Goal: Information Seeking & Learning: Find specific fact

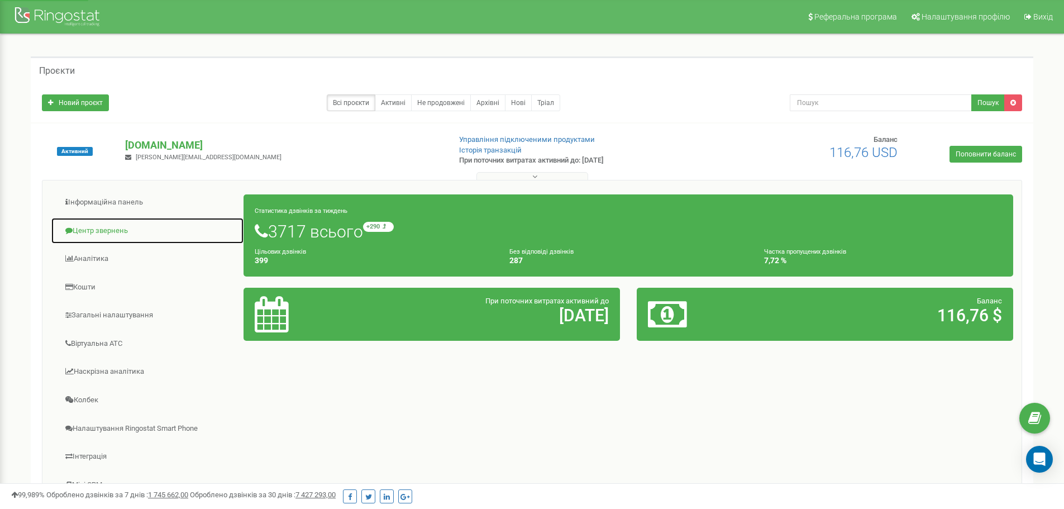
click at [115, 223] on link "Центр звернень" at bounding box center [147, 230] width 193 height 27
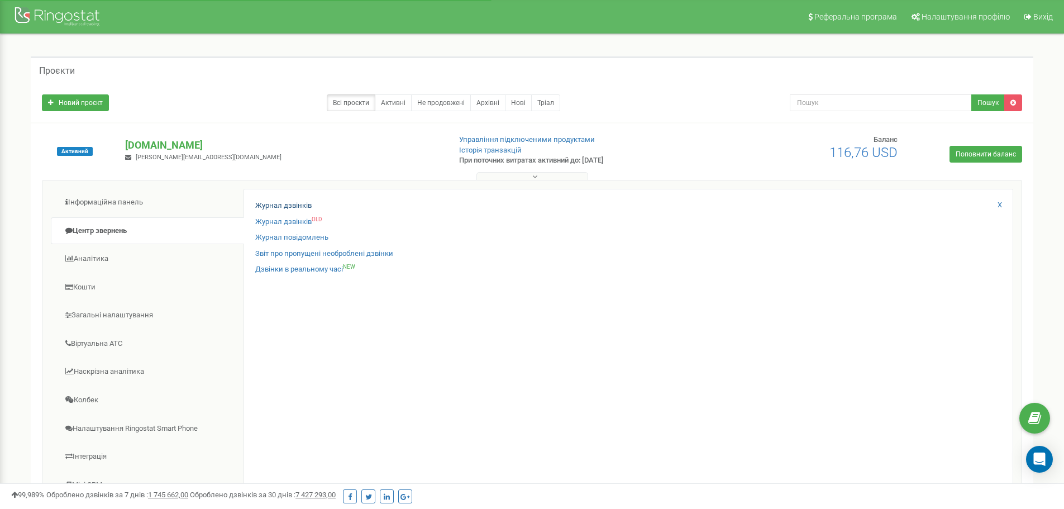
click at [308, 204] on div "Журнал дзвінків" at bounding box center [628, 209] width 746 height 16
click at [295, 204] on link "Журнал дзвінків" at bounding box center [283, 206] width 56 height 11
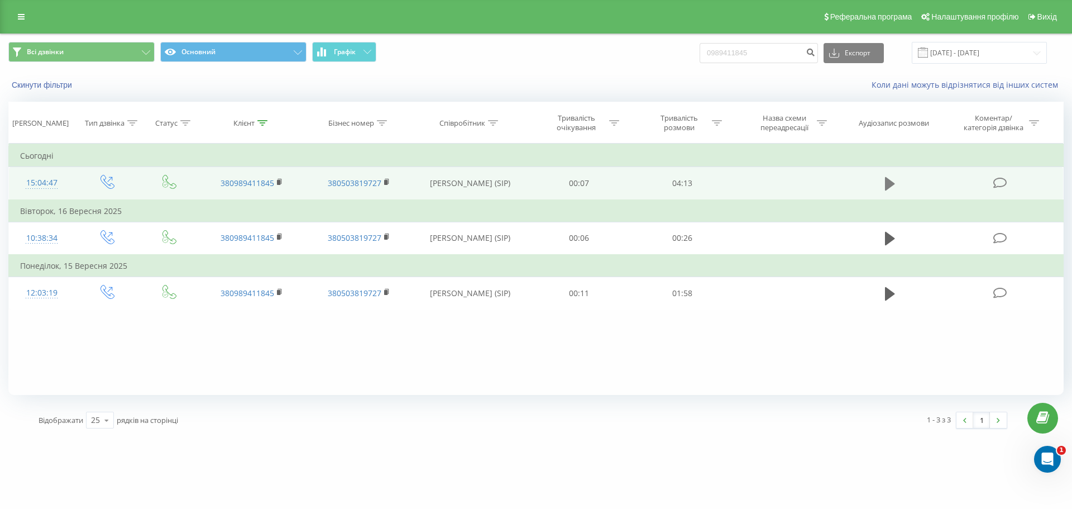
click at [889, 180] on icon at bounding box center [890, 183] width 10 height 13
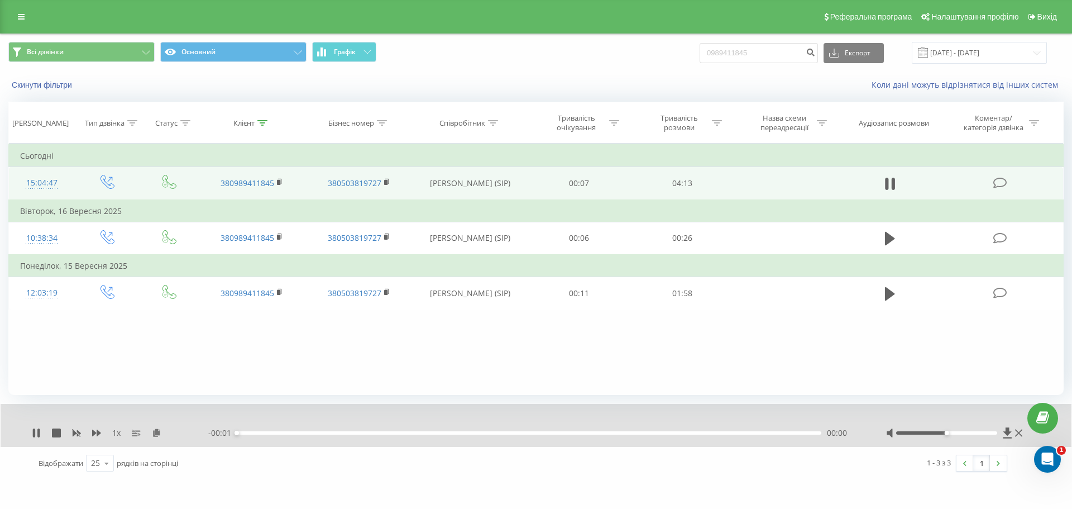
drag, startPoint x: 951, startPoint y: 436, endPoint x: 971, endPoint y: 433, distance: 19.7
click at [971, 433] on div at bounding box center [955, 432] width 139 height 11
drag, startPoint x: 960, startPoint y: 431, endPoint x: 1007, endPoint y: 428, distance: 46.5
click at [1007, 428] on div at bounding box center [955, 432] width 139 height 11
drag, startPoint x: 752, startPoint y: 361, endPoint x: 514, endPoint y: 409, distance: 242.3
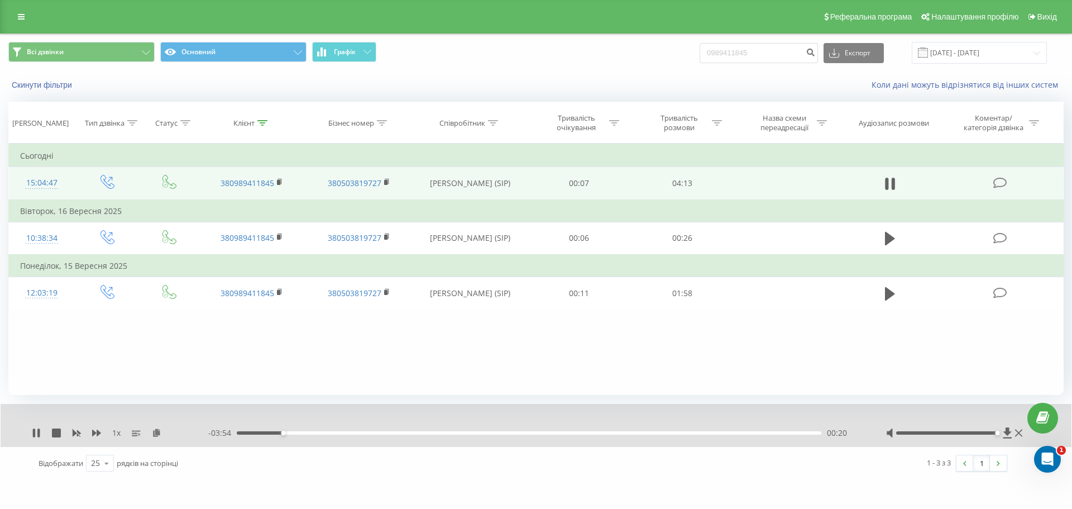
click at [750, 358] on div "Фільтрувати за умовою Дорівнює Введіть значення Скасувати OK Фільтрувати за умо…" at bounding box center [536, 269] width 1056 height 251
click at [97, 433] on icon at bounding box center [96, 433] width 9 height 7
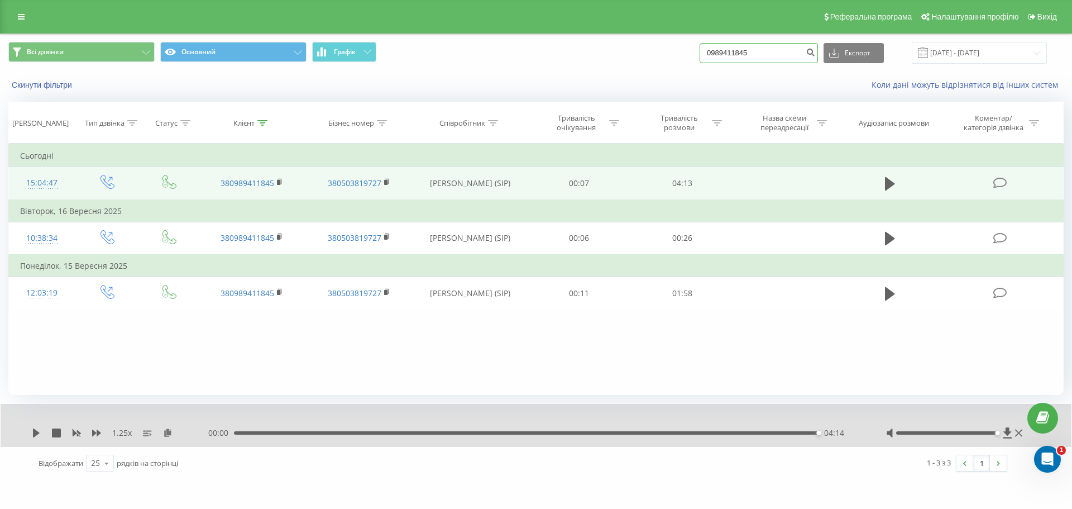
click at [776, 46] on input "0989411845" at bounding box center [759, 53] width 118 height 20
click at [1019, 432] on icon at bounding box center [1018, 432] width 7 height 9
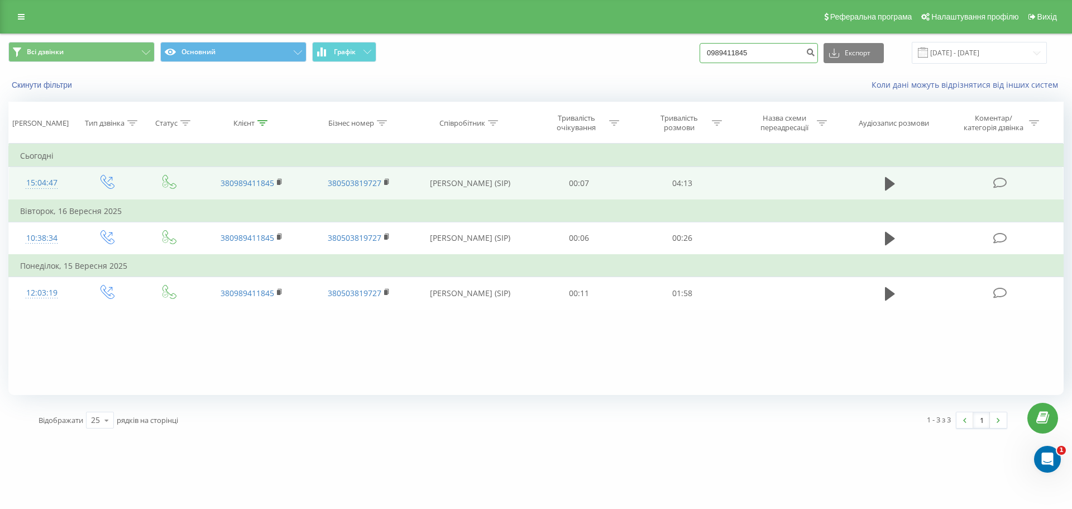
drag, startPoint x: 782, startPoint y: 62, endPoint x: 652, endPoint y: 41, distance: 131.9
click at [653, 62] on div "Всі дзвінки Основний Графік 0989411845 Експорт .csv .xls .xlsx [DATE] - [DATE]" at bounding box center [536, 53] width 1056 height 22
click at [51, 83] on button "Скинути фільтри" at bounding box center [42, 85] width 69 height 10
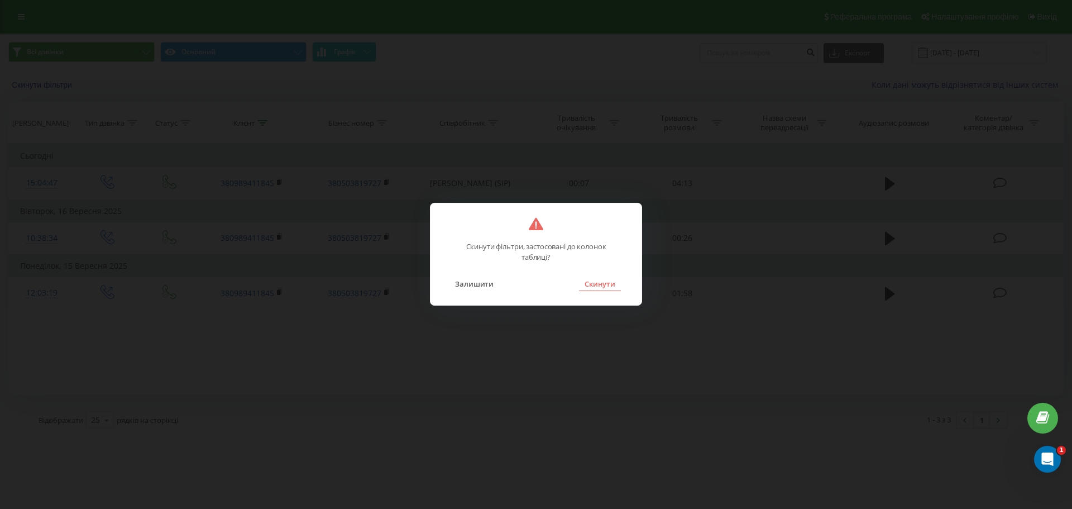
click at [597, 278] on button "Скинути" at bounding box center [600, 283] width 42 height 15
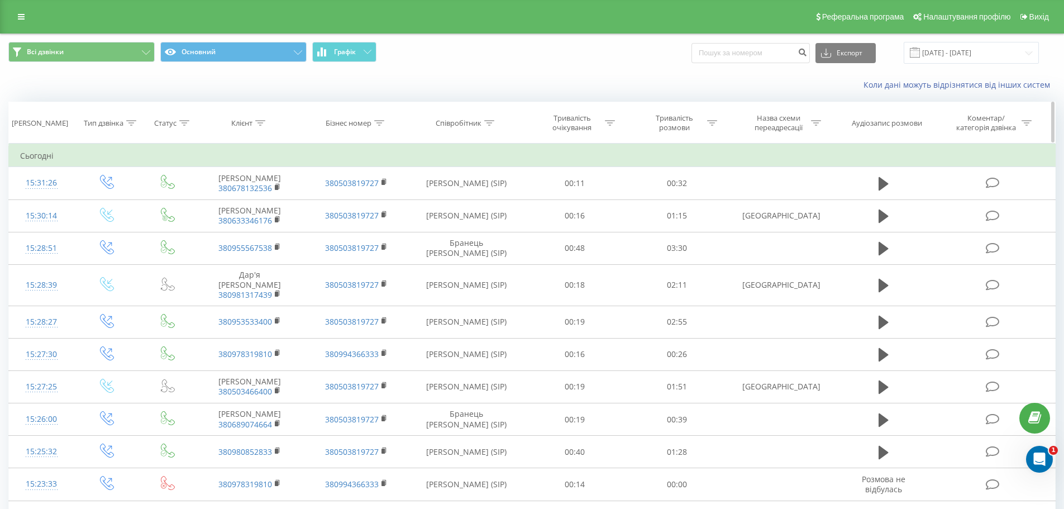
click at [490, 121] on icon at bounding box center [489, 123] width 10 height 6
drag, startPoint x: 475, startPoint y: 203, endPoint x: 493, endPoint y: 178, distance: 30.7
click at [479, 197] on input "text" at bounding box center [466, 203] width 98 height 20
type input "[PERSON_NAME]"
click button "OK" at bounding box center [489, 225] width 47 height 14
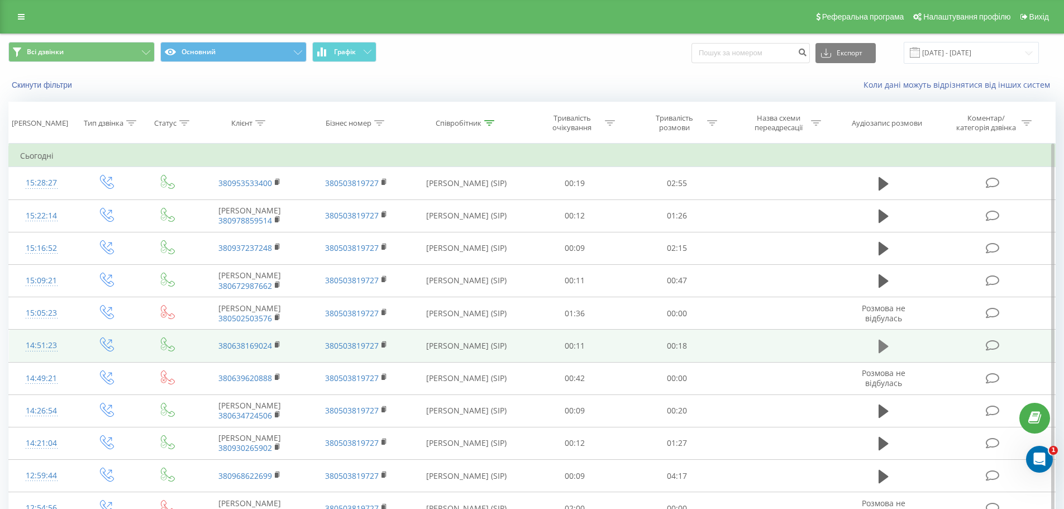
click at [881, 353] on icon at bounding box center [884, 346] width 10 height 13
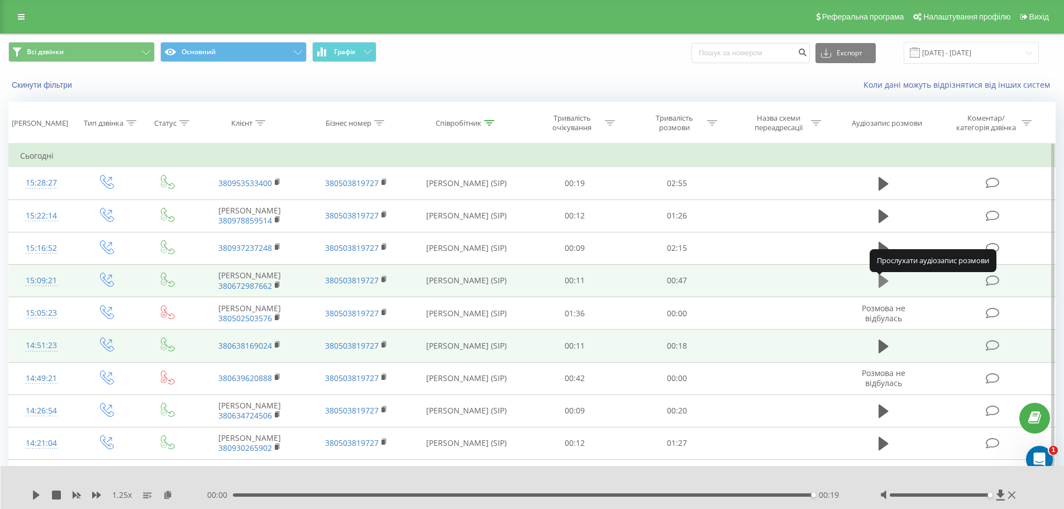
click at [880, 279] on icon at bounding box center [884, 281] width 10 height 16
click at [770, 56] on input at bounding box center [751, 53] width 118 height 20
paste input "[PHONE_NUMBER]"
drag, startPoint x: 724, startPoint y: 51, endPoint x: 669, endPoint y: 55, distance: 54.9
click at [669, 55] on div "Всі дзвінки Основний Графік [PHONE_NUMBER] Експорт .csv .xls .xlsx [DATE] - [DA…" at bounding box center [531, 53] width 1047 height 22
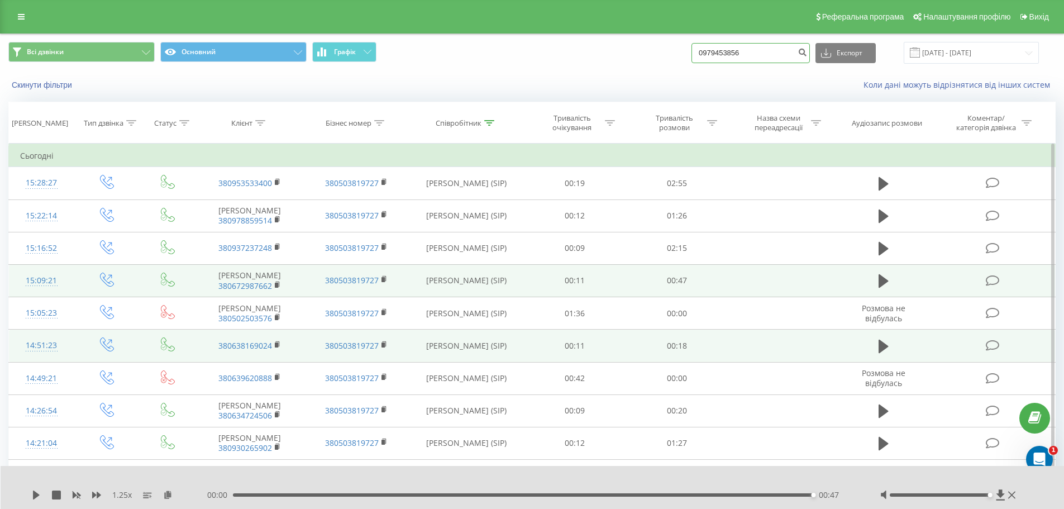
type input "0979453856"
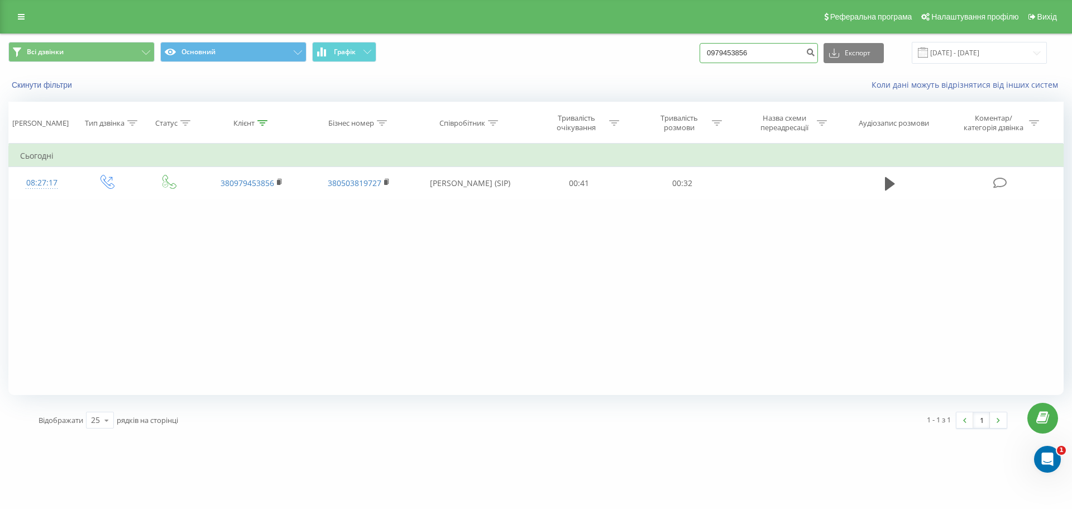
click at [735, 50] on input "0979453856" at bounding box center [759, 53] width 118 height 20
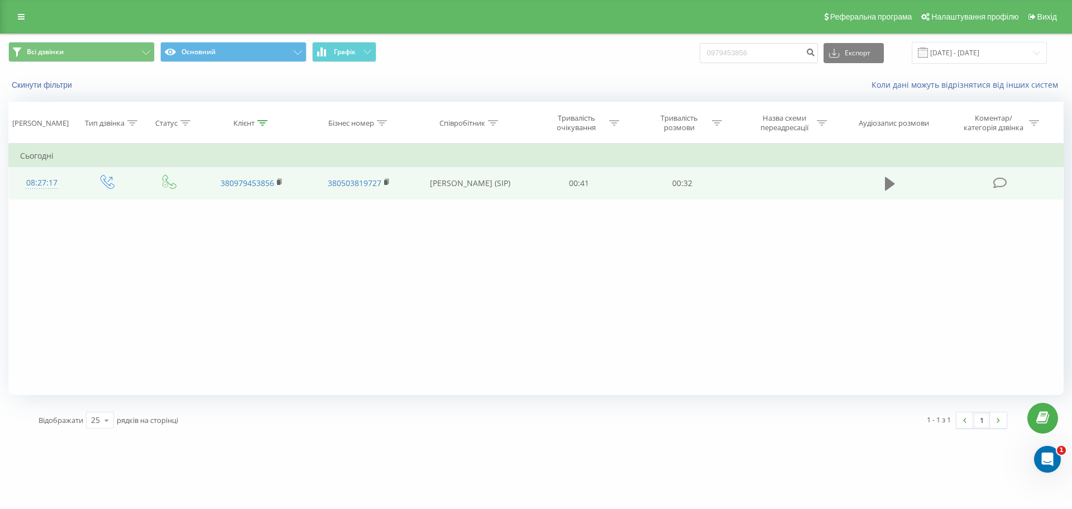
click at [887, 176] on icon at bounding box center [890, 184] width 10 height 16
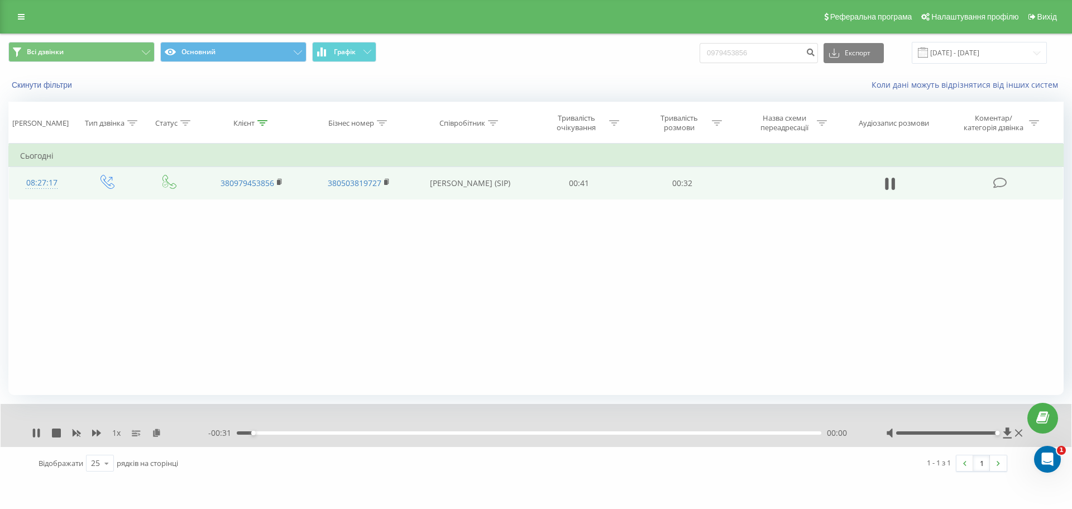
drag, startPoint x: 950, startPoint y: 432, endPoint x: 1017, endPoint y: 427, distance: 67.2
click at [1017, 427] on div at bounding box center [955, 432] width 139 height 11
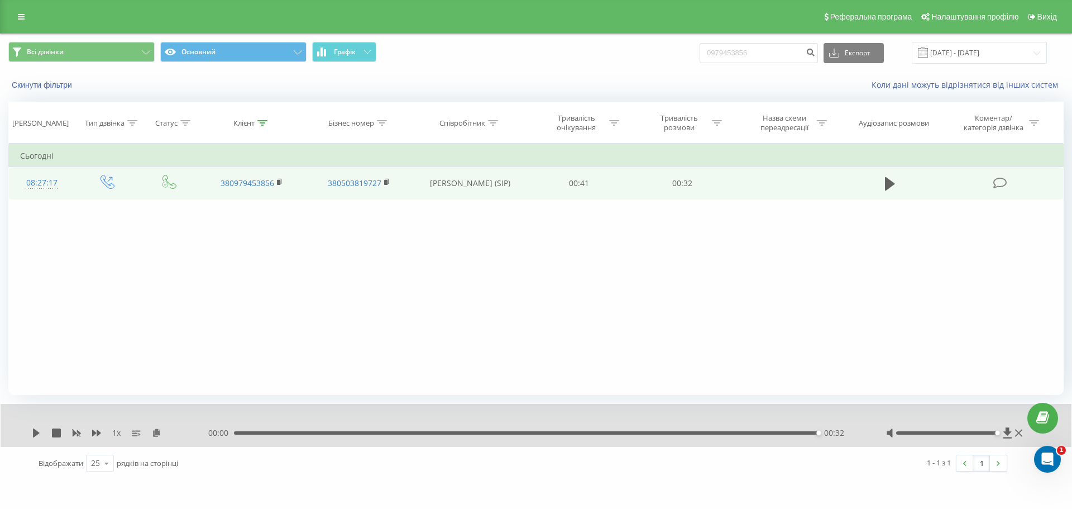
drag, startPoint x: 1020, startPoint y: 439, endPoint x: 441, endPoint y: 493, distance: 581.8
click at [1020, 439] on div "1 x 00:00 00:32 00:32" at bounding box center [536, 425] width 1071 height 43
